Goal: Find specific page/section: Find specific page/section

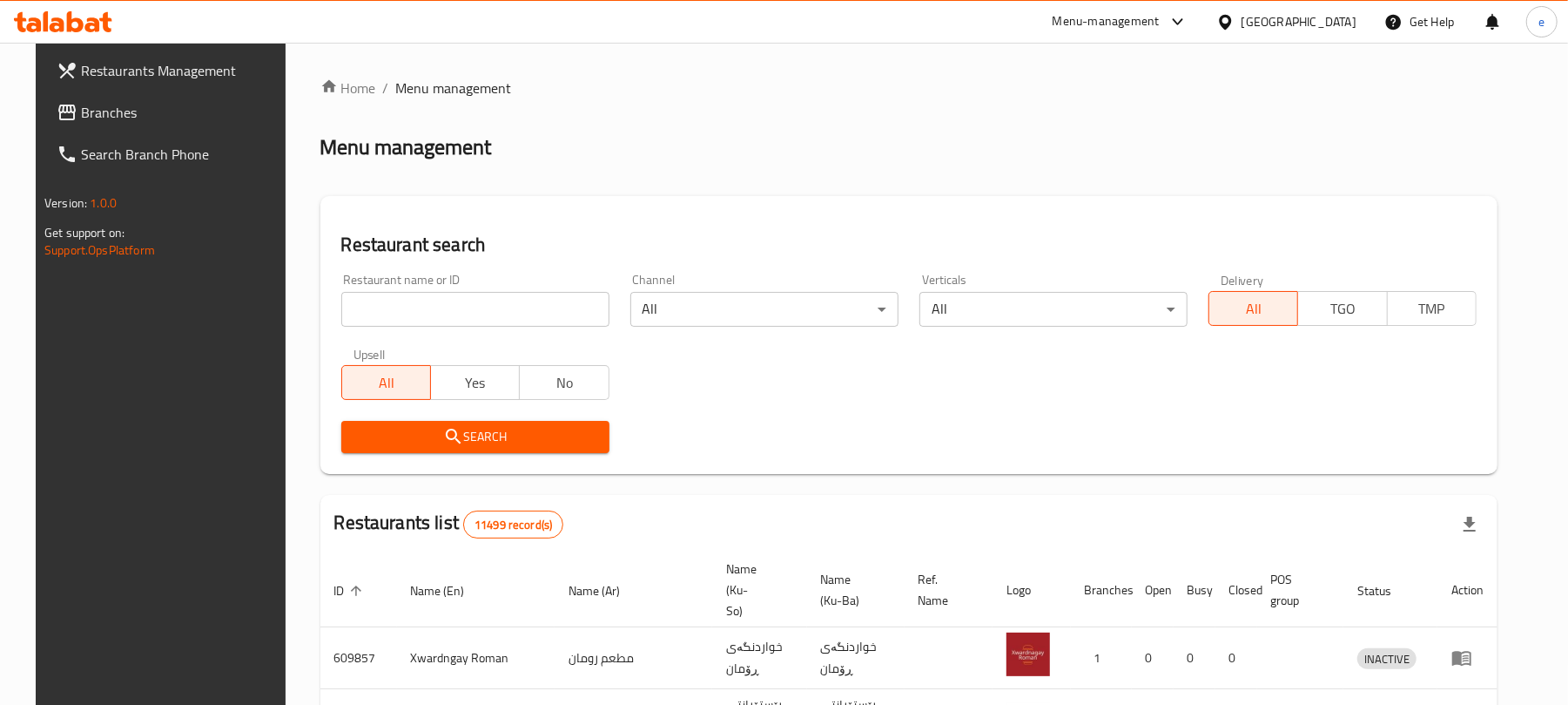
click at [436, 321] on input "search" at bounding box center [475, 309] width 268 height 35
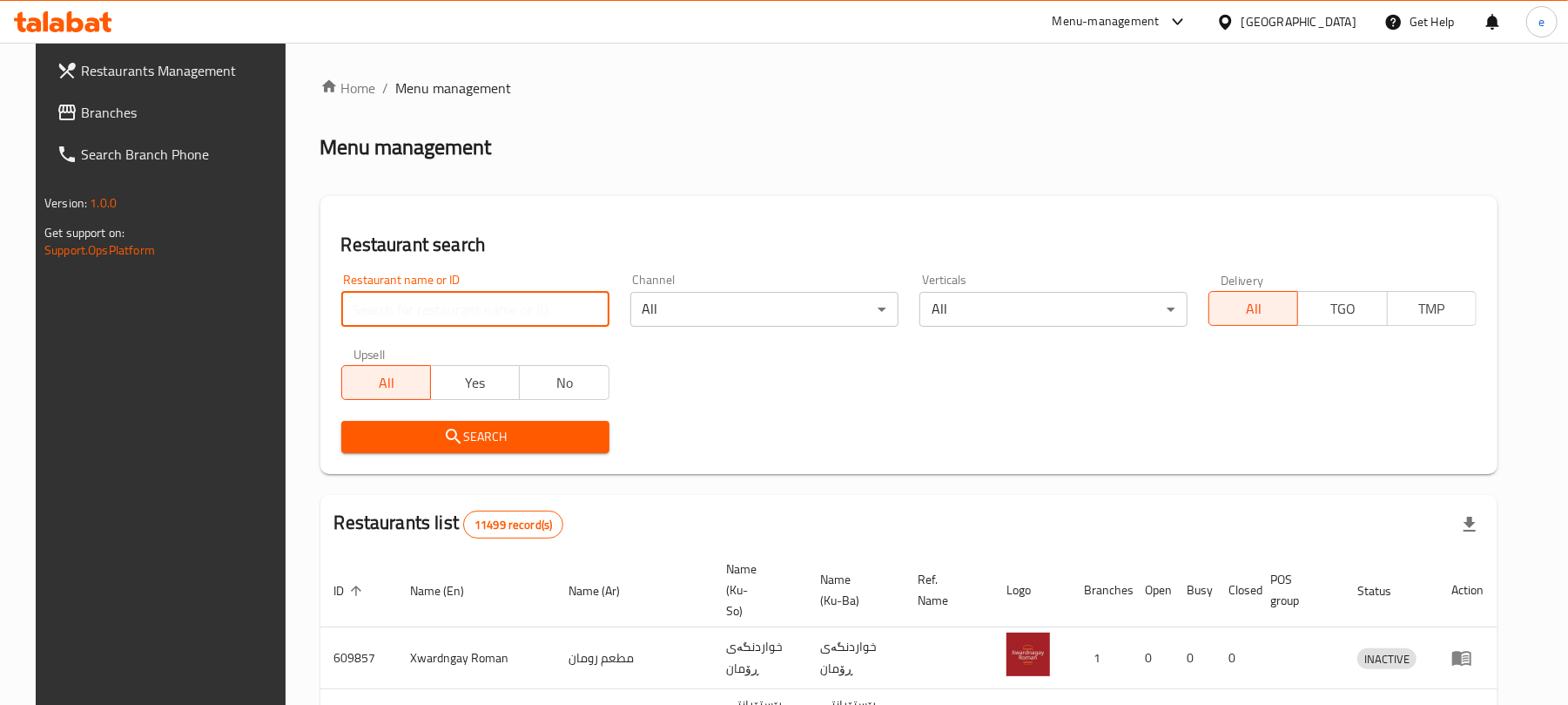
paste input "689440"
type input "689440"
click button "Search" at bounding box center [475, 437] width 268 height 32
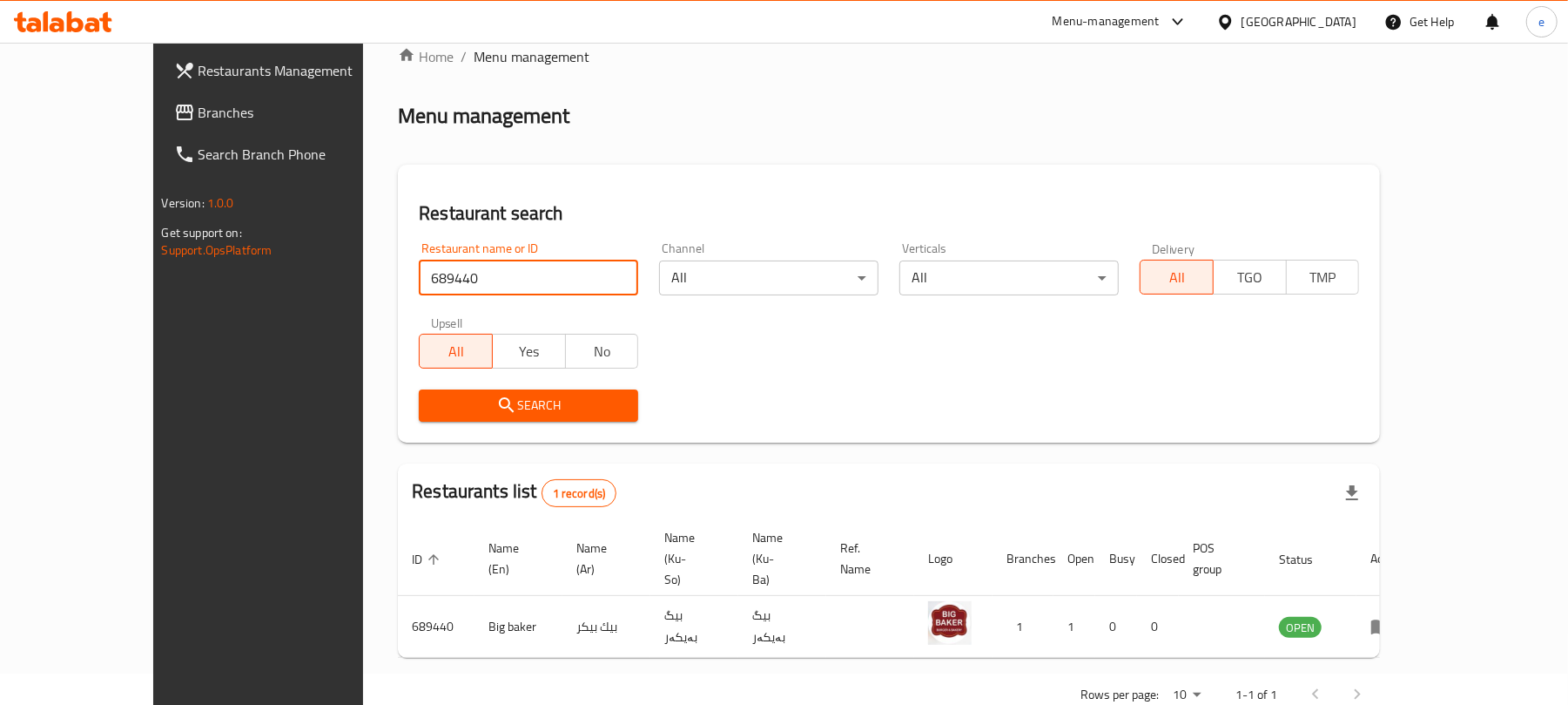
scroll to position [39, 0]
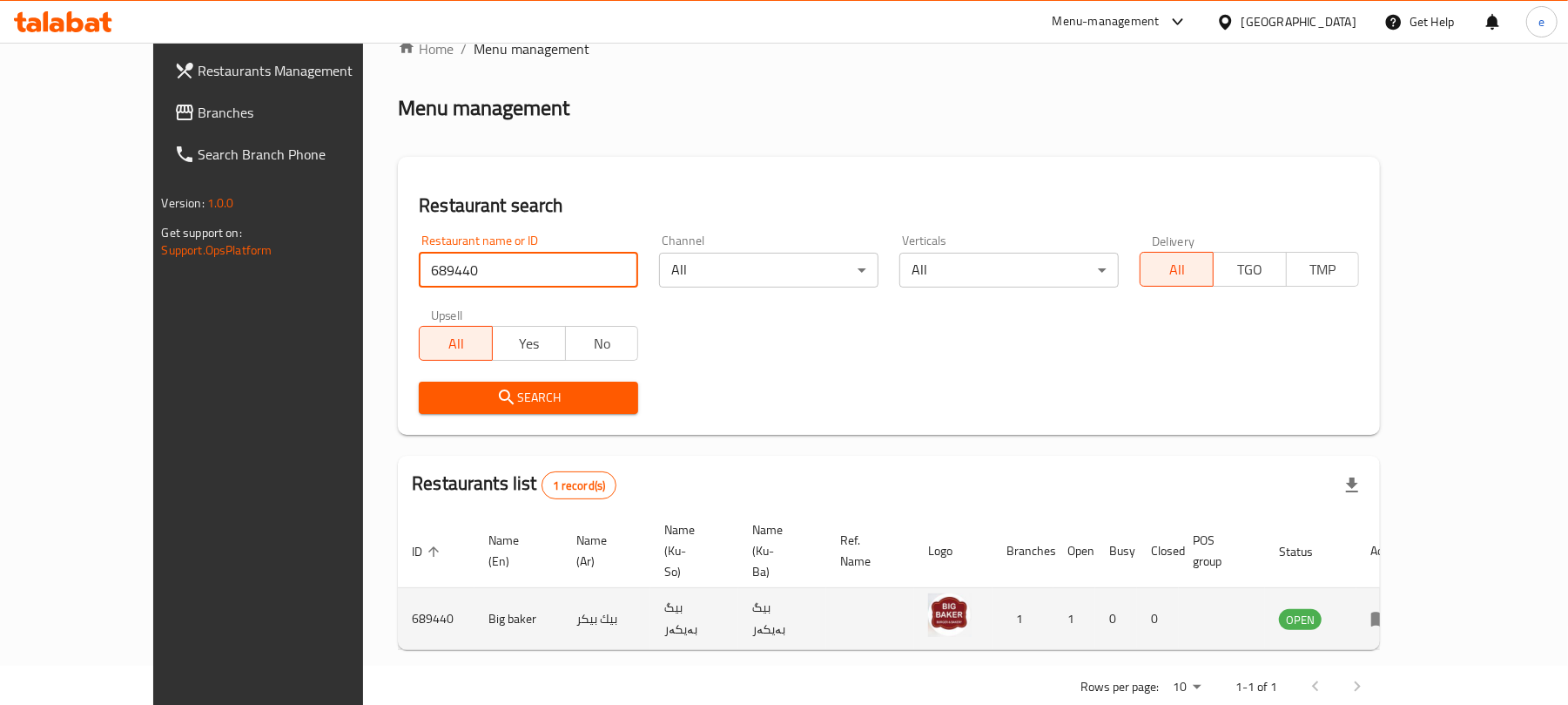
click at [1416, 593] on td "enhanced table" at bounding box center [1385, 618] width 60 height 62
click at [1387, 616] on icon "enhanced table" at bounding box center [1384, 618] width 6 height 7
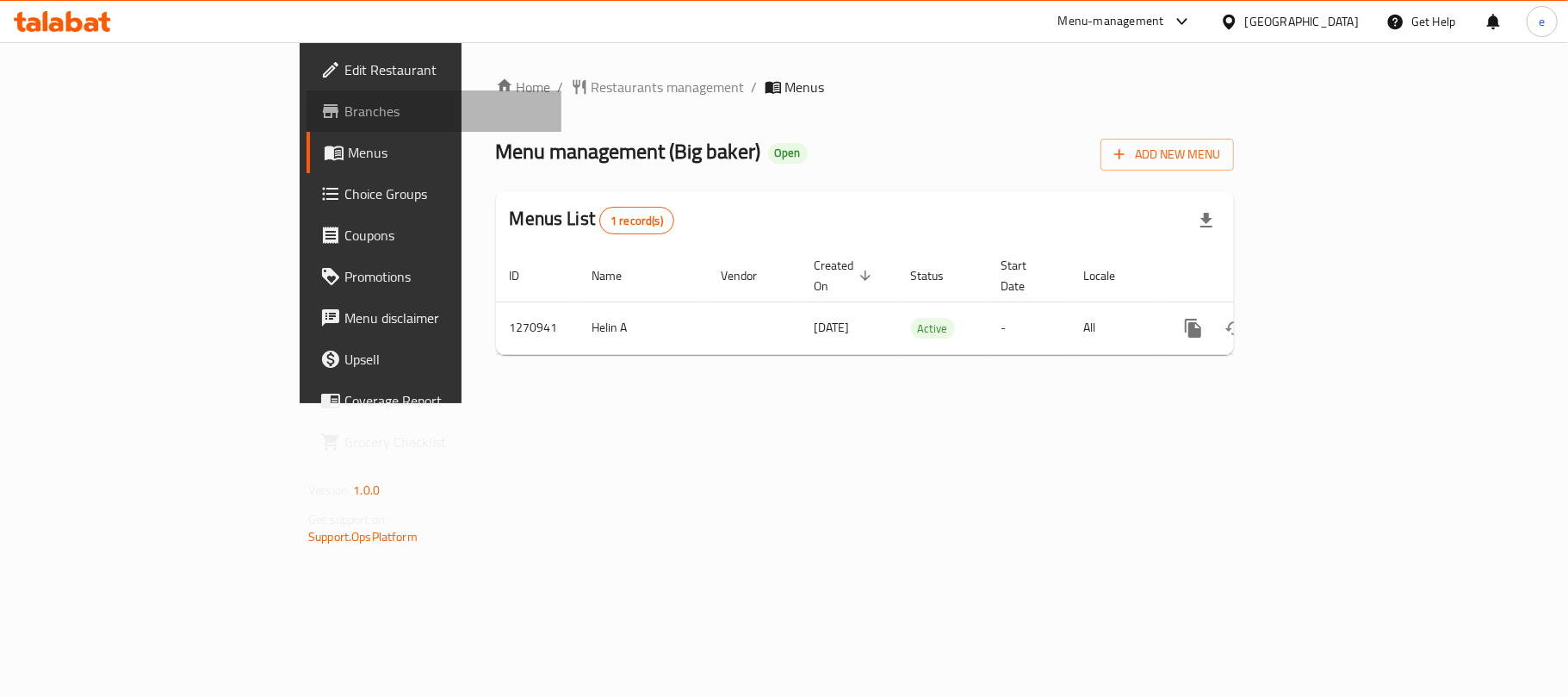
click at [344, 118] on span "Branches" at bounding box center [446, 111] width 203 height 21
